Goal: Information Seeking & Learning: Find specific fact

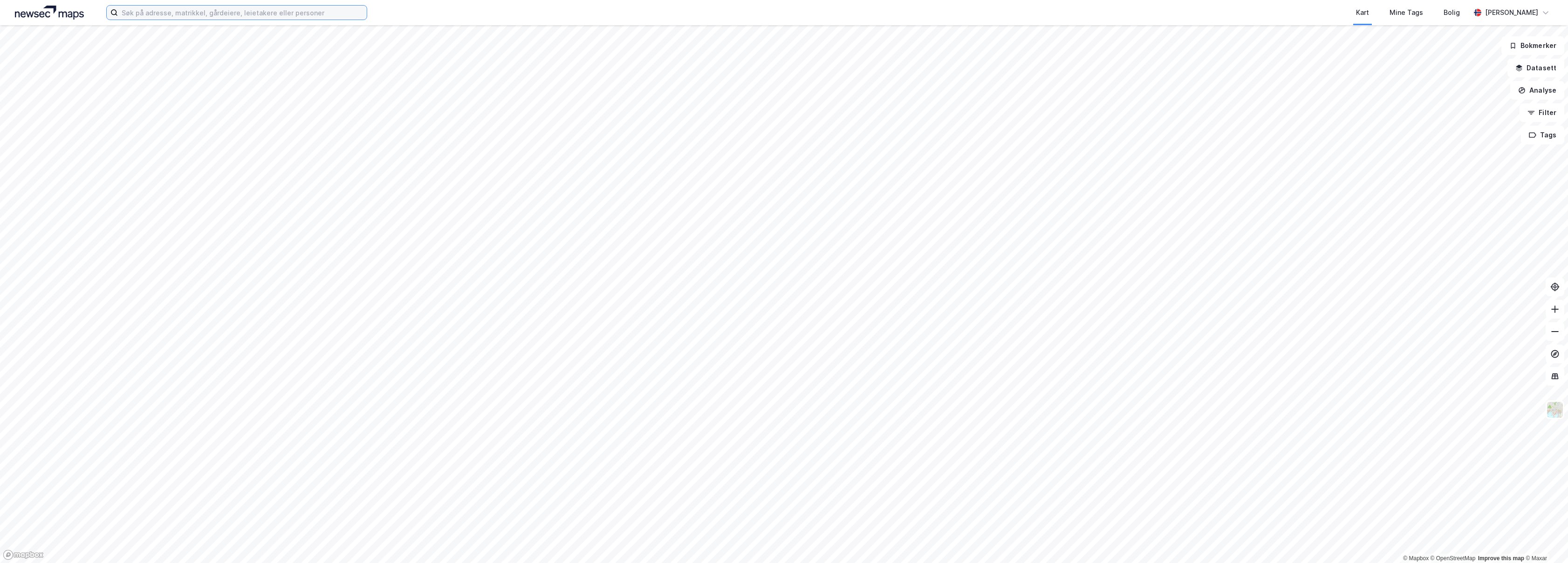
click at [299, 14] on input at bounding box center [242, 12] width 249 height 14
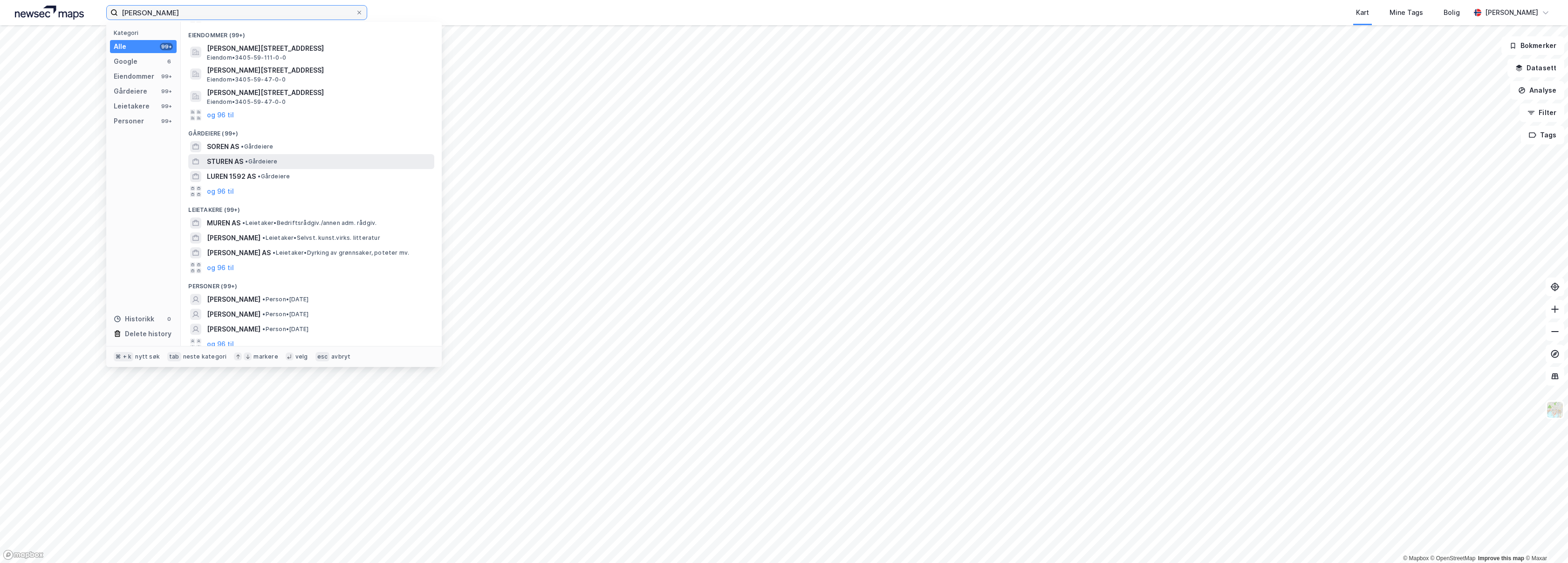
scroll to position [102, 0]
type input "Martin Surén"
click at [372, 293] on div "MARTIN SURÉN • Person • 20. mai 1989" at bounding box center [320, 293] width 226 height 11
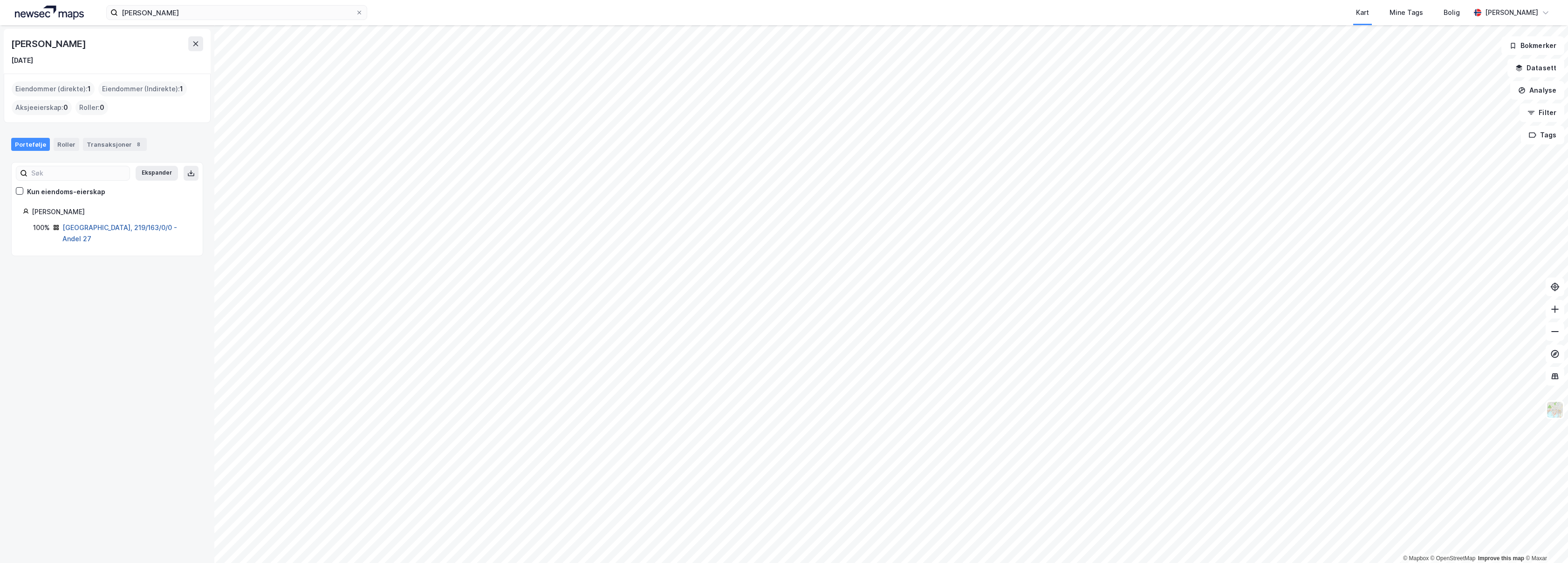
click at [114, 226] on link "Oslo, 219/163/0/0 - Andel 27" at bounding box center [119, 233] width 114 height 19
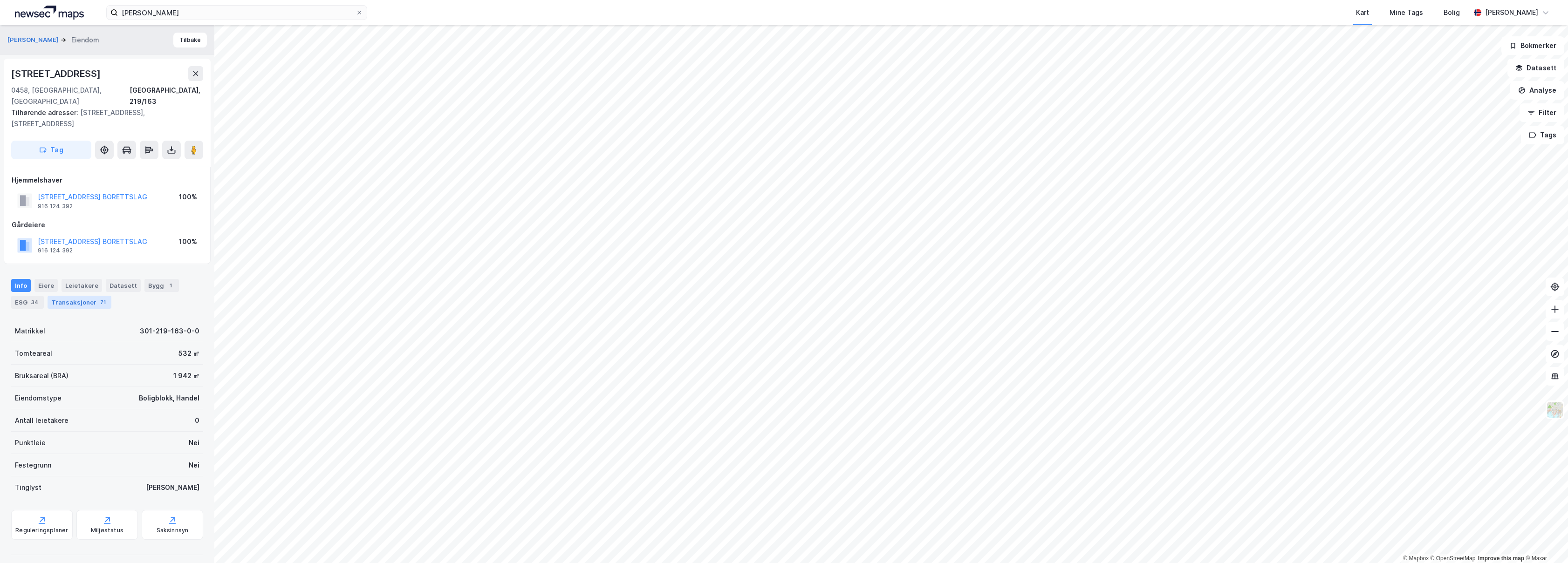
click at [80, 296] on div "Transaksjoner 71" at bounding box center [79, 302] width 64 height 13
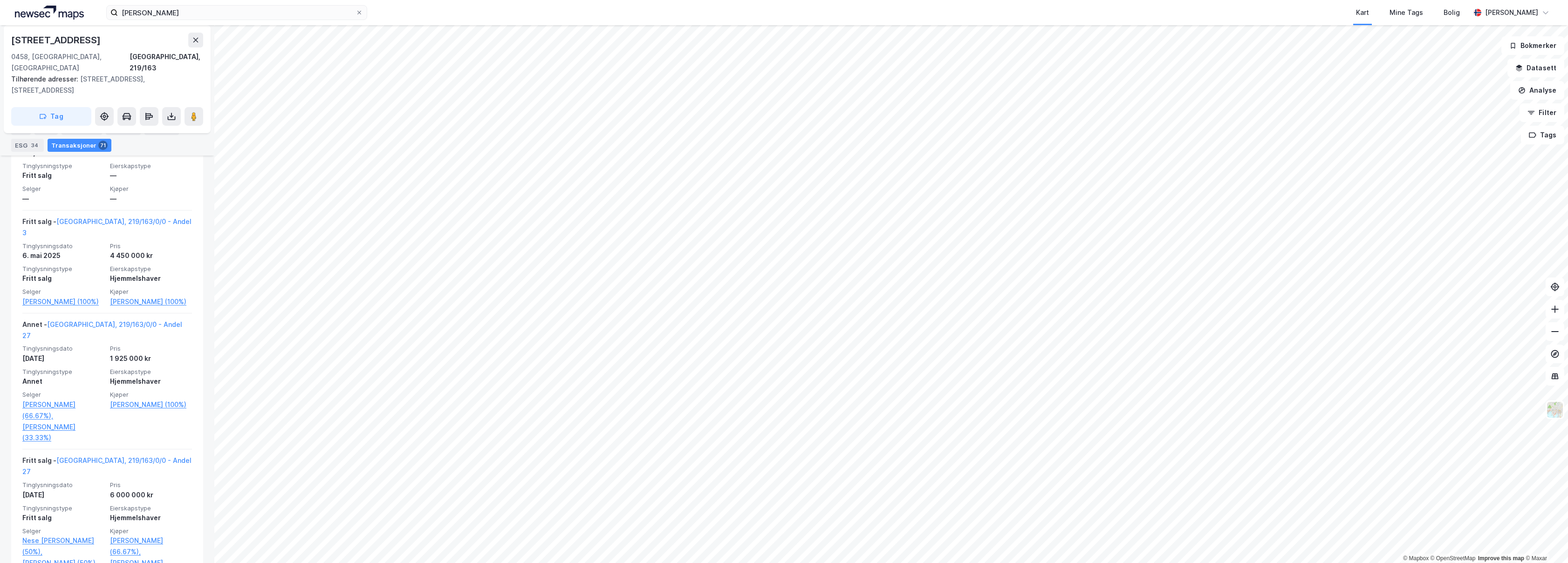
scroll to position [516, 0]
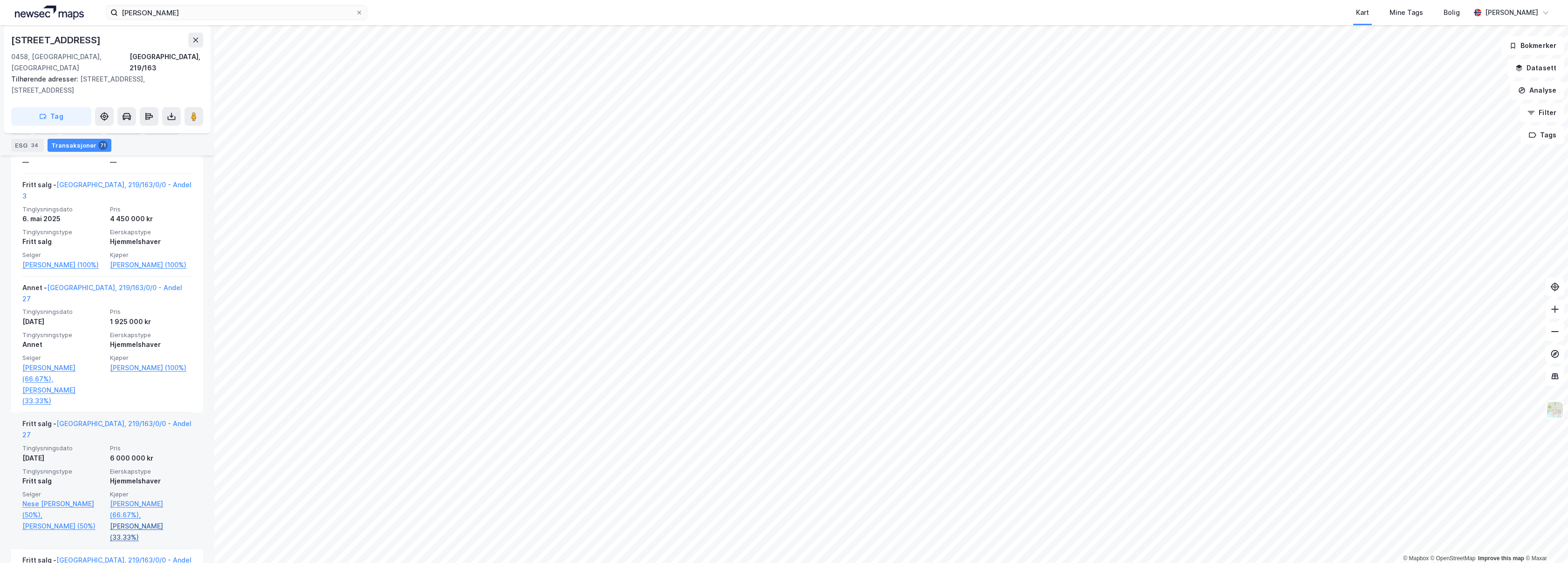
click at [136, 521] on link "Bikset Sigrid Halsen (33.33%)" at bounding box center [151, 532] width 82 height 23
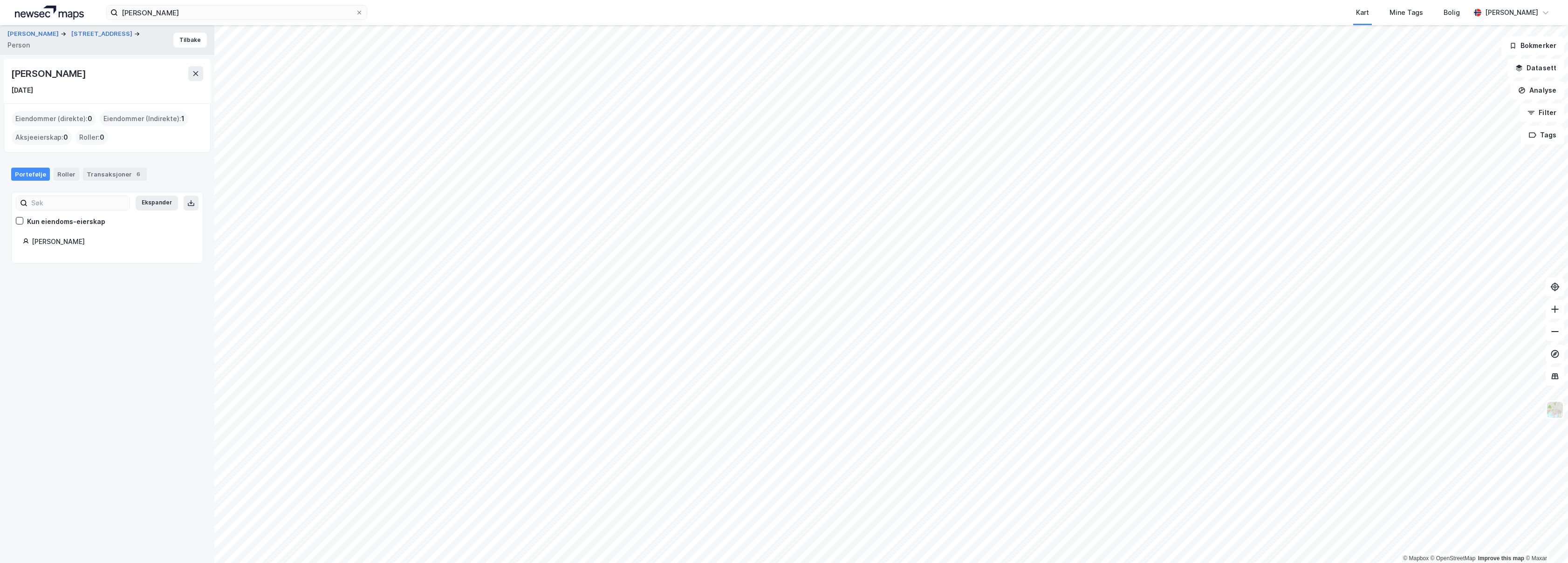
click at [70, 241] on div "Bikset Sigrid Halsen" at bounding box center [112, 241] width 160 height 11
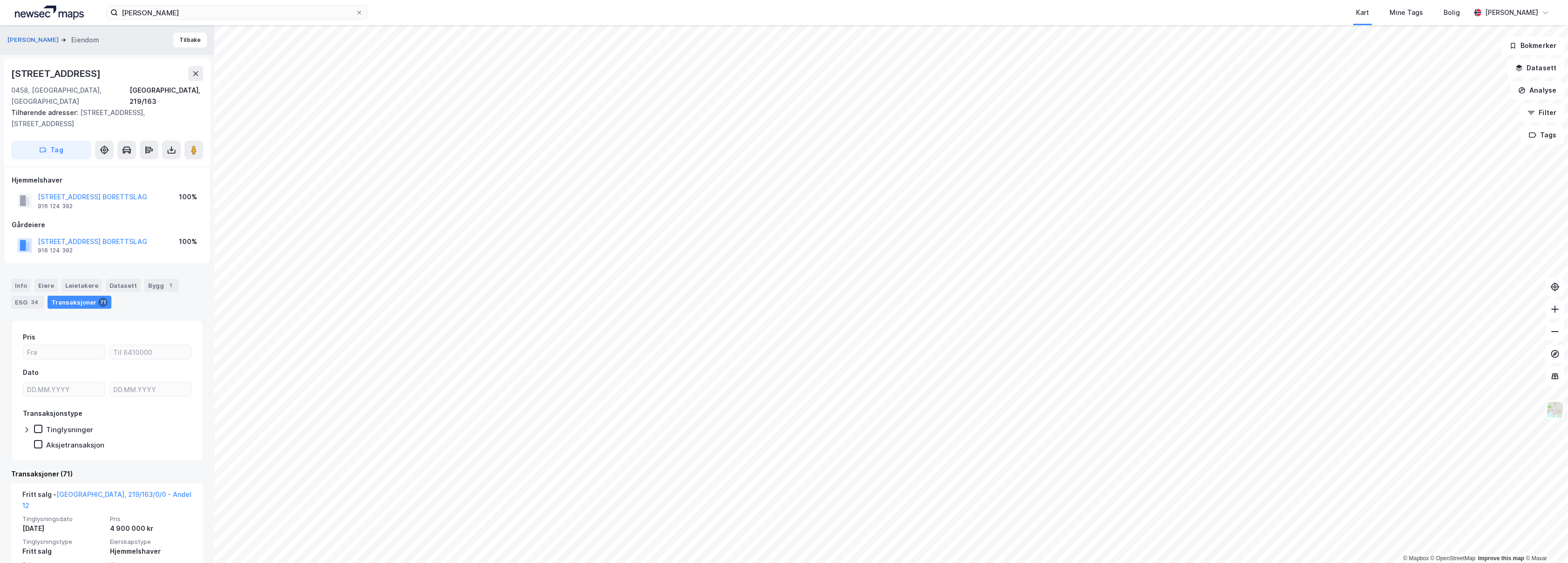
click at [173, 279] on div "Info Eiere Leietakere Datasett Bygg 1 ESG 34 Transaksjoner 71" at bounding box center [107, 294] width 192 height 30
click at [186, 268] on div "Info Eiere Leietakere Datasett Bygg 1 ESG 34 Transaksjoner 71" at bounding box center [107, 290] width 214 height 44
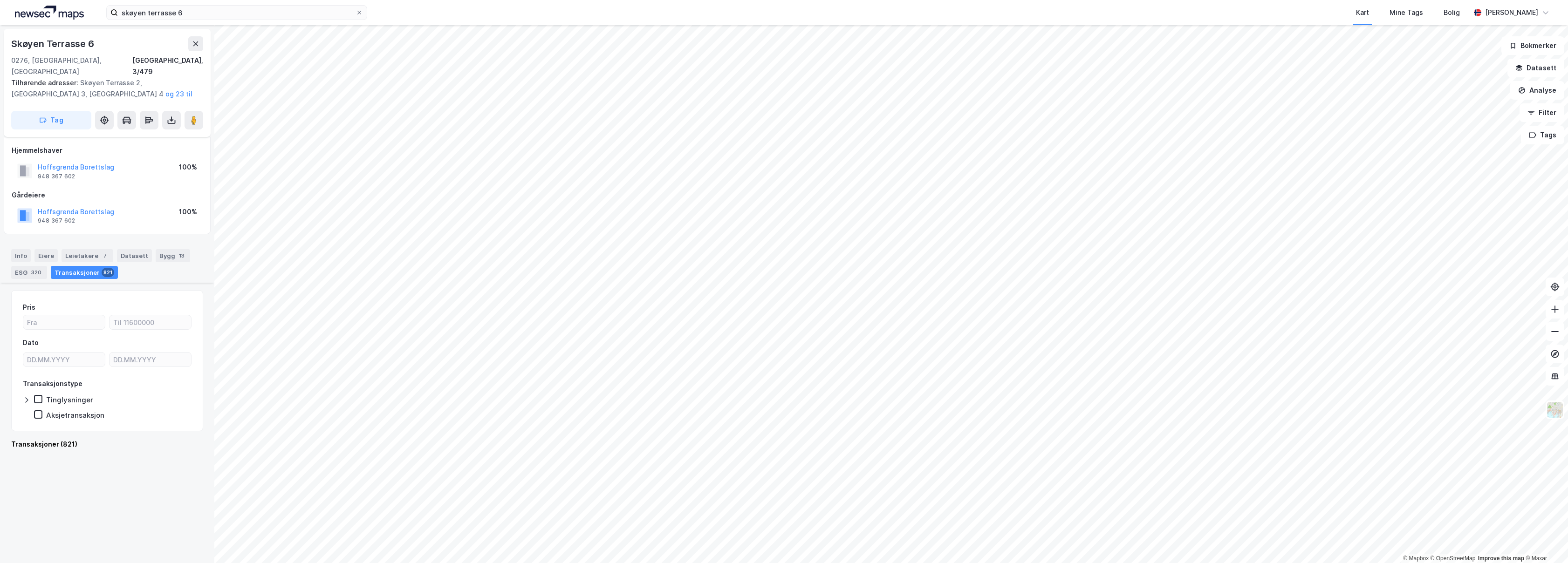
scroll to position [903, 0]
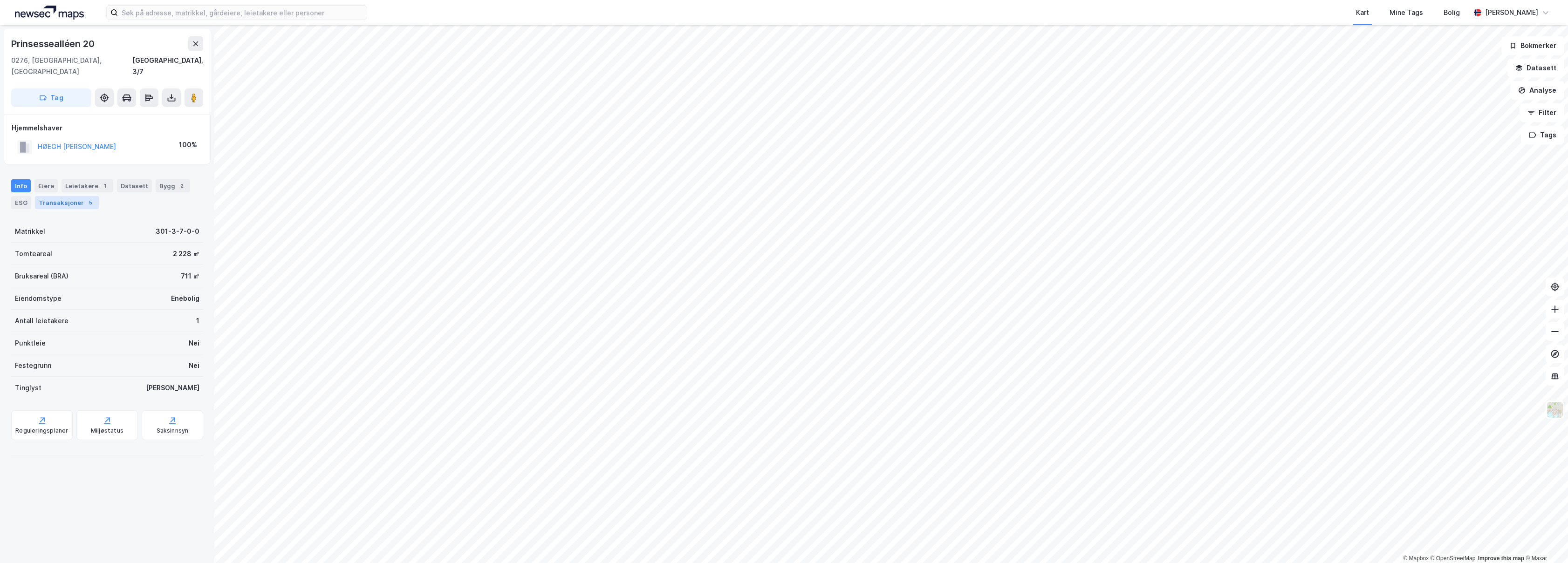
click at [86, 198] on div "5" at bounding box center [90, 202] width 10 height 10
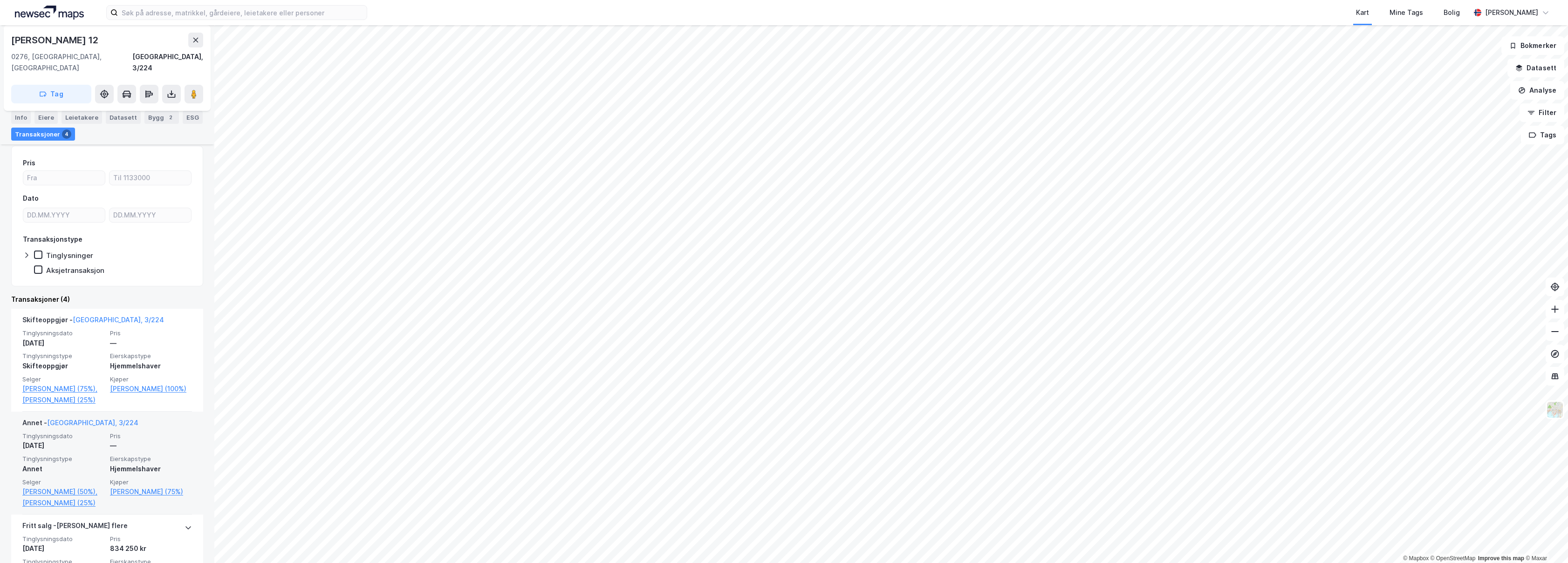
scroll to position [186, 0]
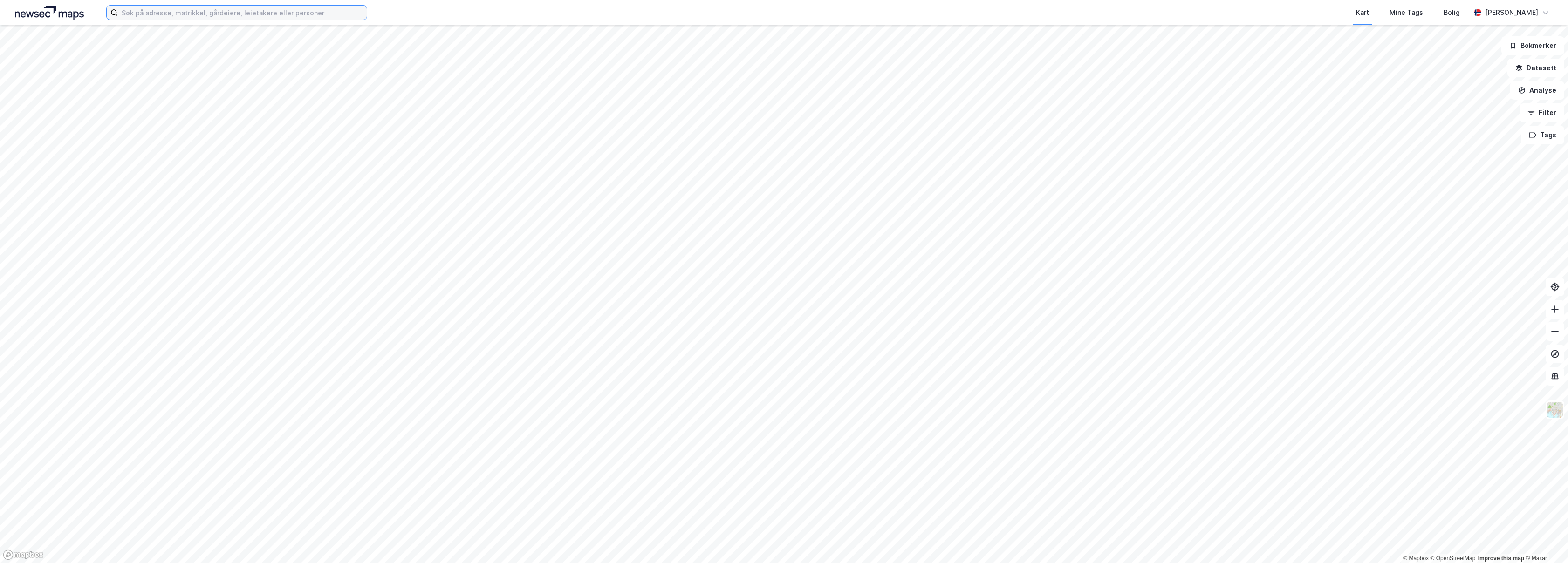
click at [213, 16] on input at bounding box center [242, 12] width 249 height 14
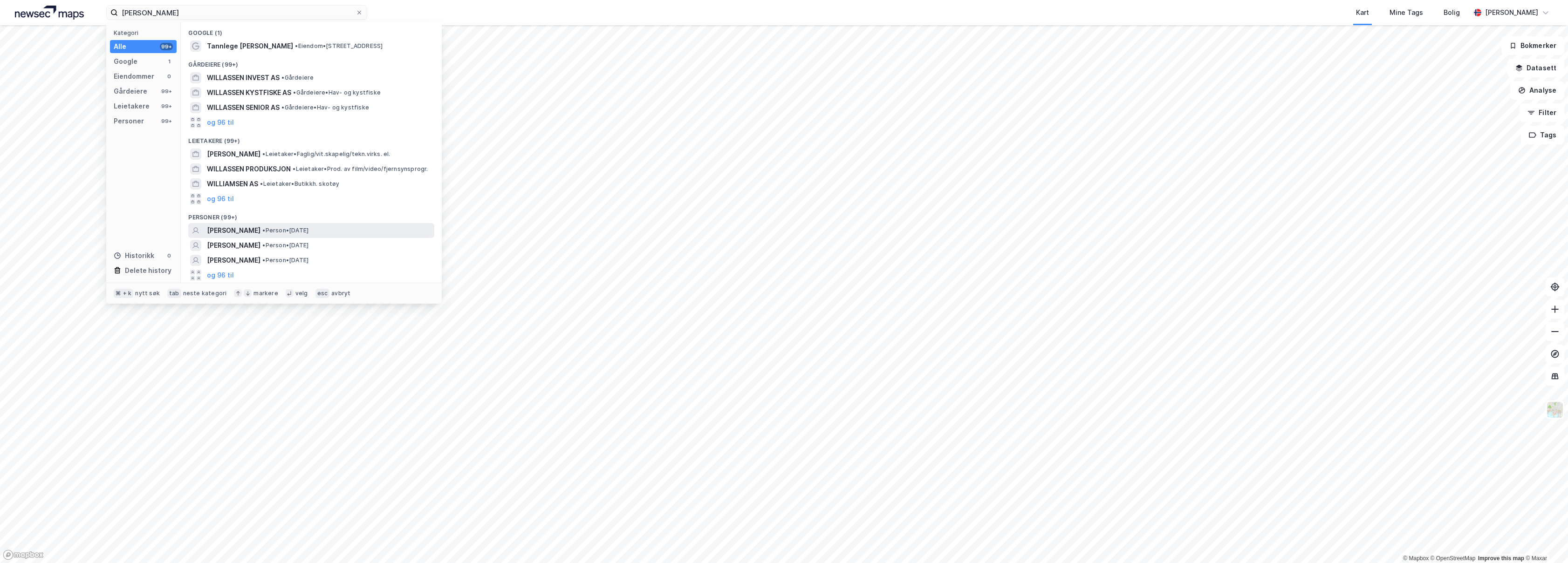
click at [383, 233] on div "[PERSON_NAME] • Person • [DATE]" at bounding box center [320, 231] width 226 height 11
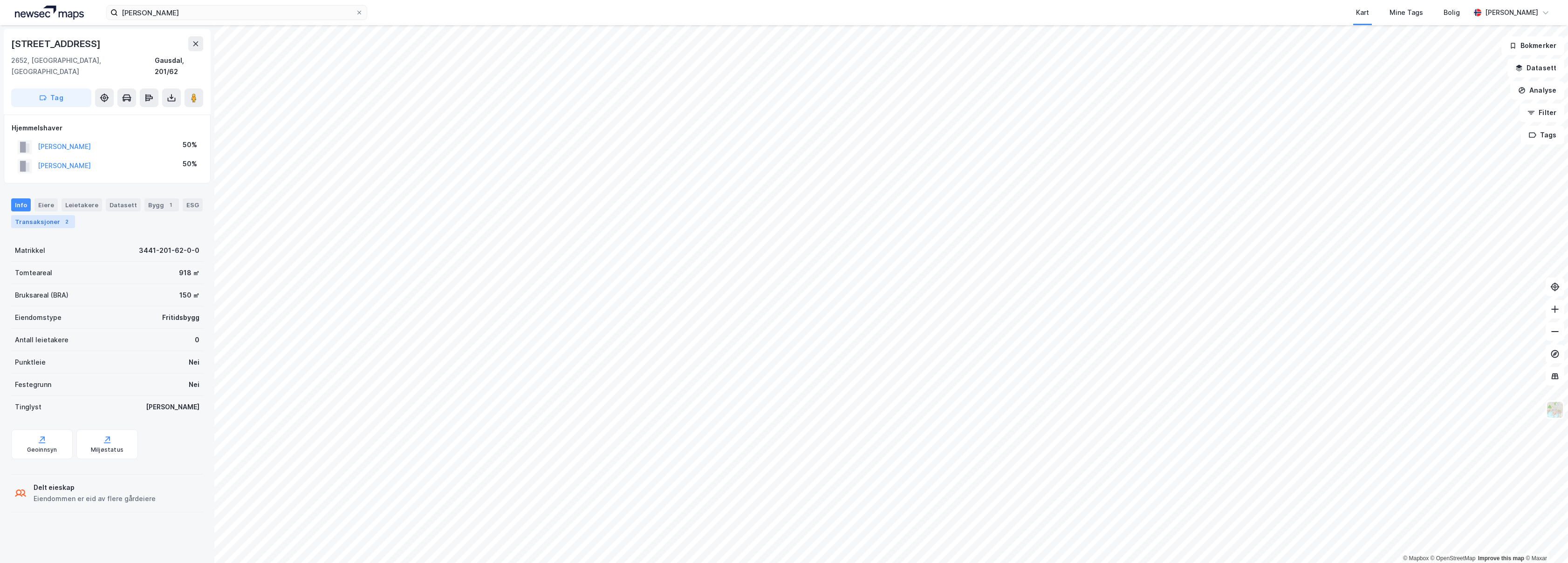
click at [66, 217] on div "2" at bounding box center [67, 222] width 10 height 10
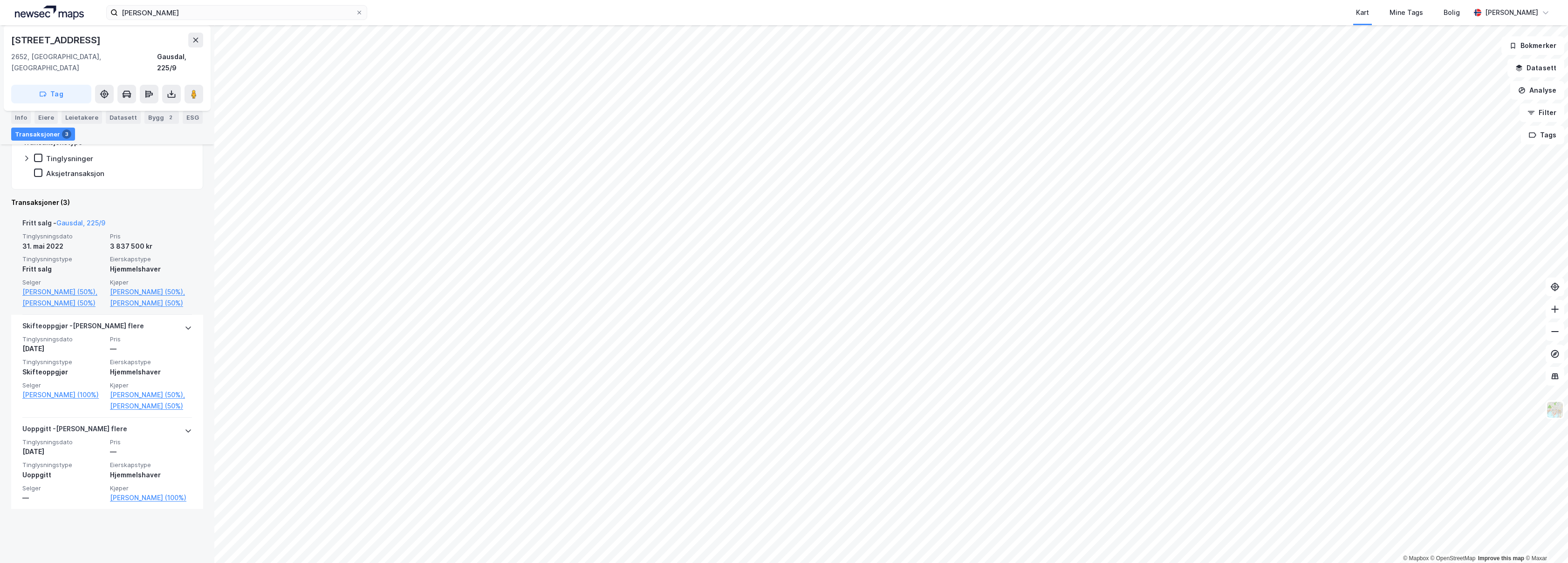
scroll to position [192, 0]
click at [145, 285] on link "[PERSON_NAME] (50%)," at bounding box center [151, 290] width 82 height 11
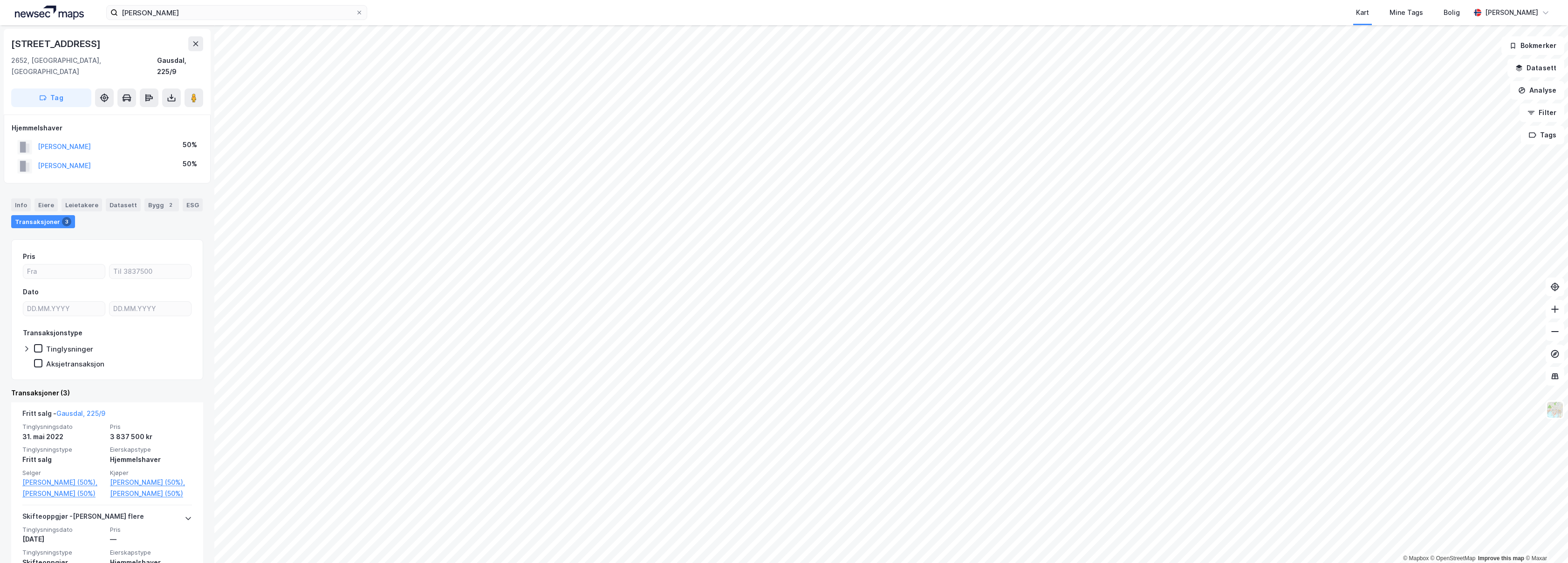
drag, startPoint x: 177, startPoint y: 496, endPoint x: 191, endPoint y: 367, distance: 129.8
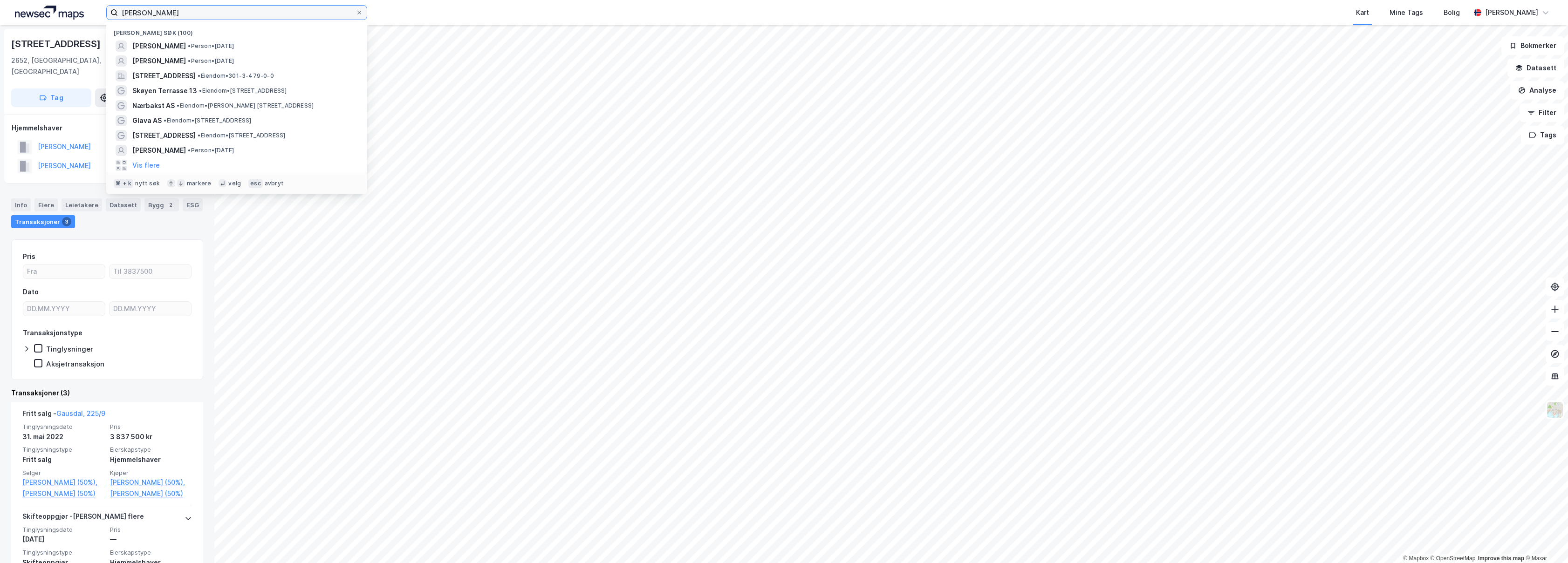
click at [207, 15] on input "[PERSON_NAME]" at bounding box center [236, 12] width 237 height 14
paste input "[STREET_ADDRESS]"
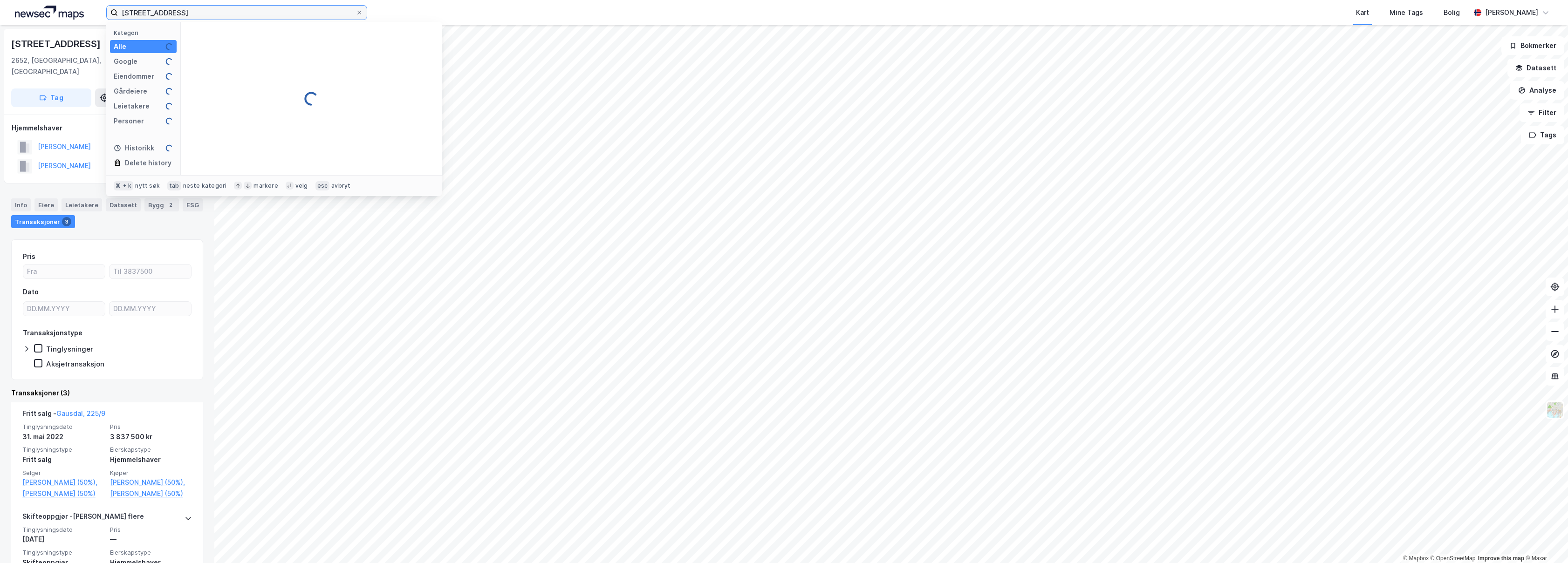
type input "[STREET_ADDRESS]"
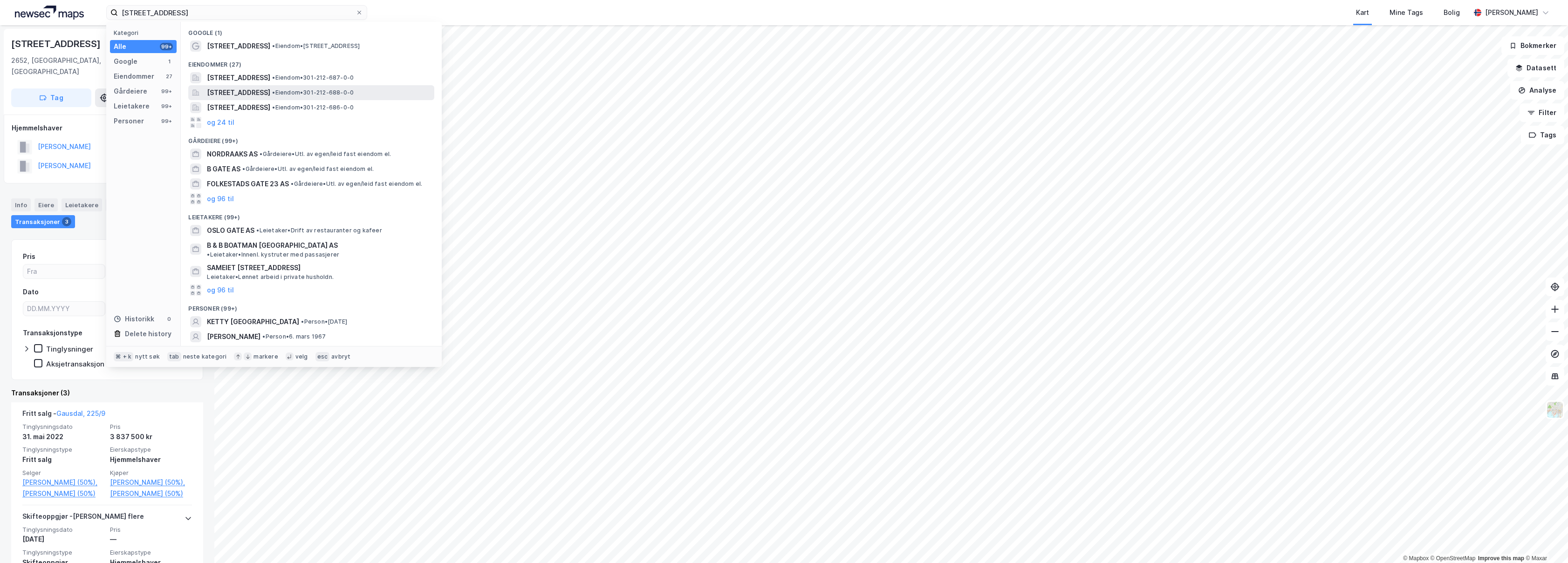
click at [354, 93] on span "• Eiendom • 301-212-688-0-0" at bounding box center [313, 92] width 81 height 8
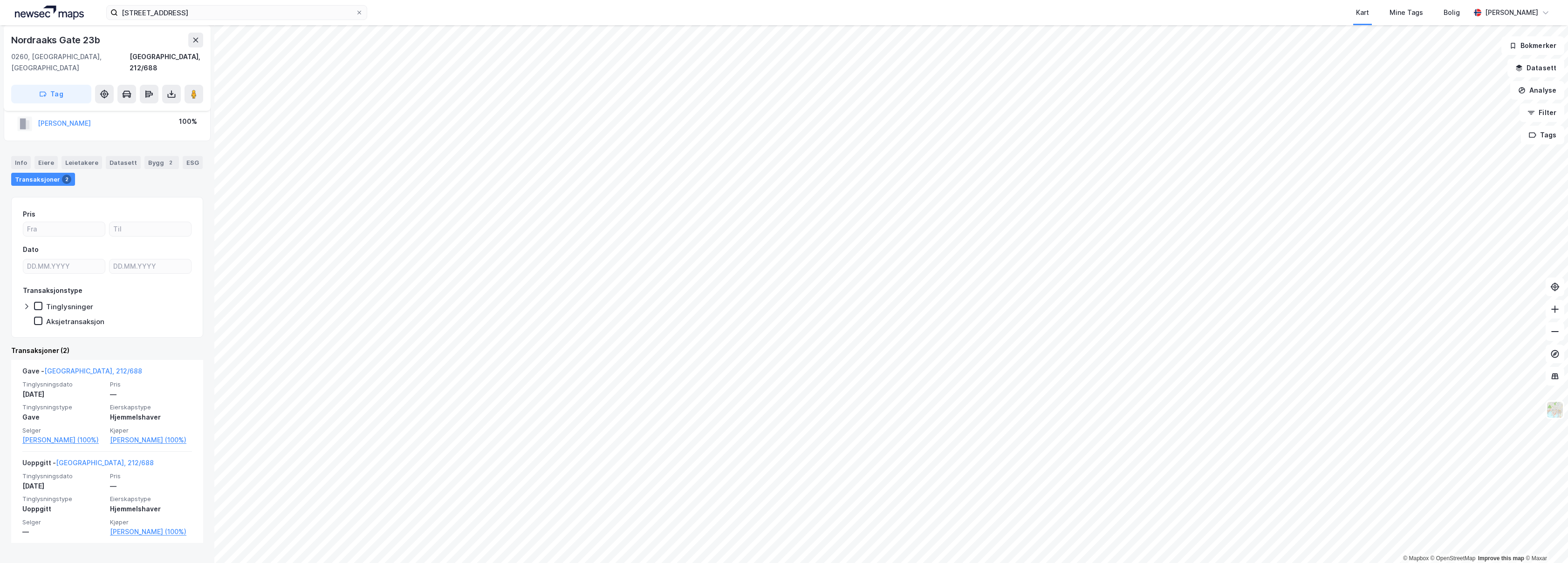
scroll to position [25, 0]
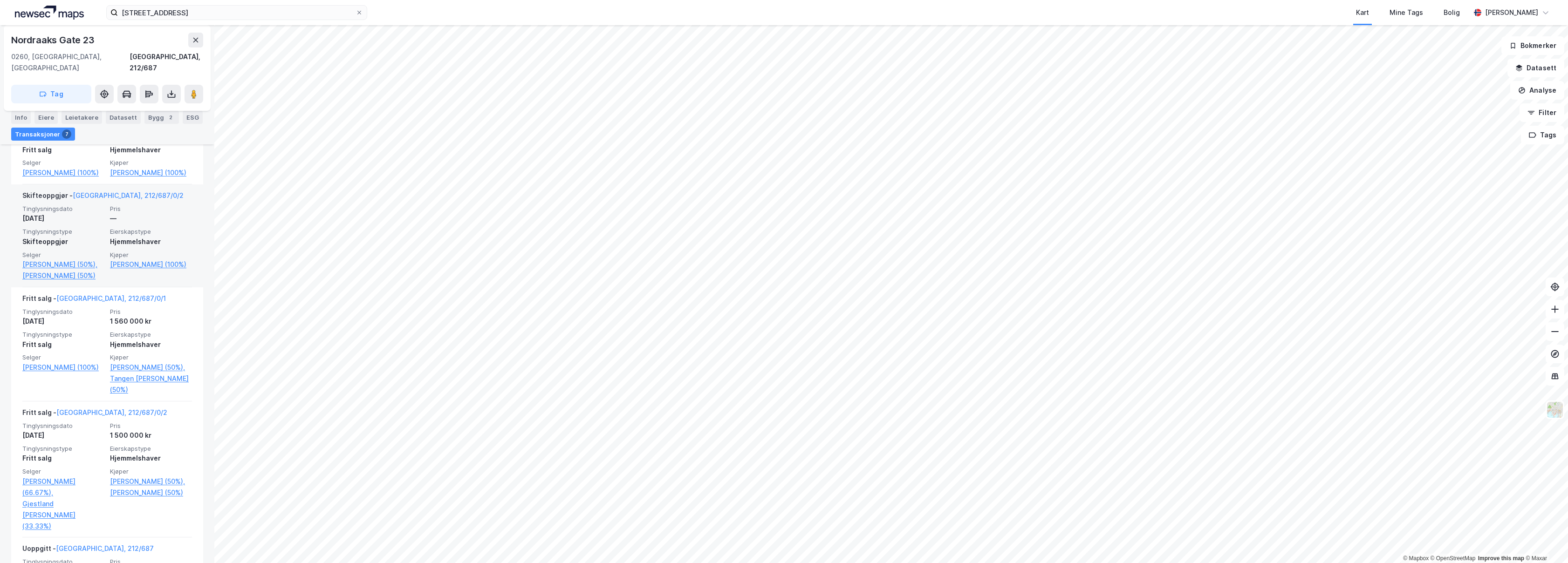
scroll to position [341, 0]
